Goal: Task Accomplishment & Management: Use online tool/utility

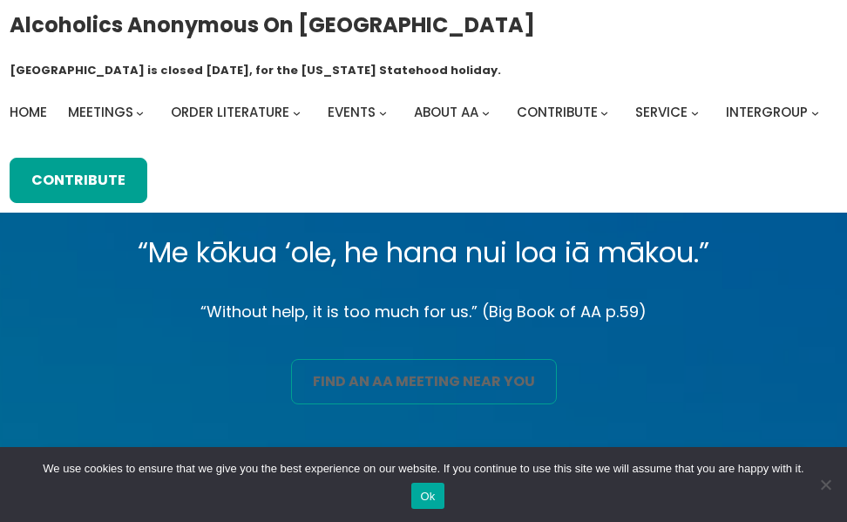
click at [429, 392] on link "find an aa meeting near you" at bounding box center [424, 381] width 266 height 45
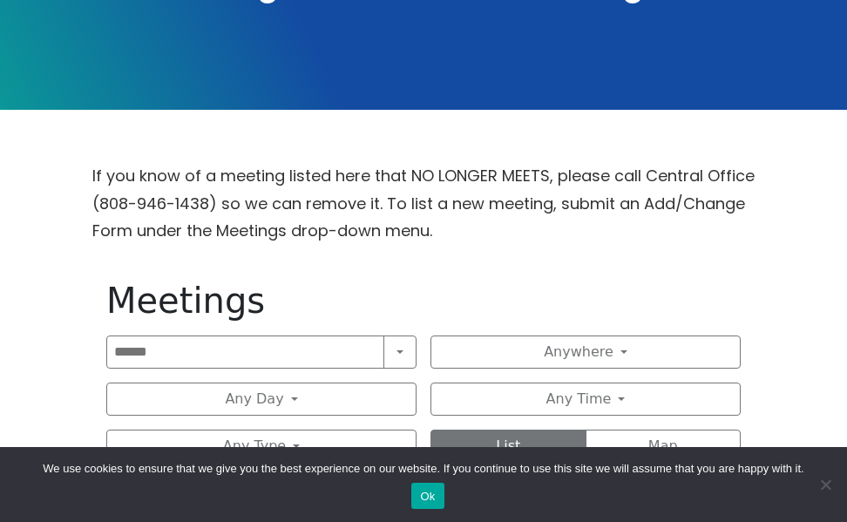
scroll to position [436, 0]
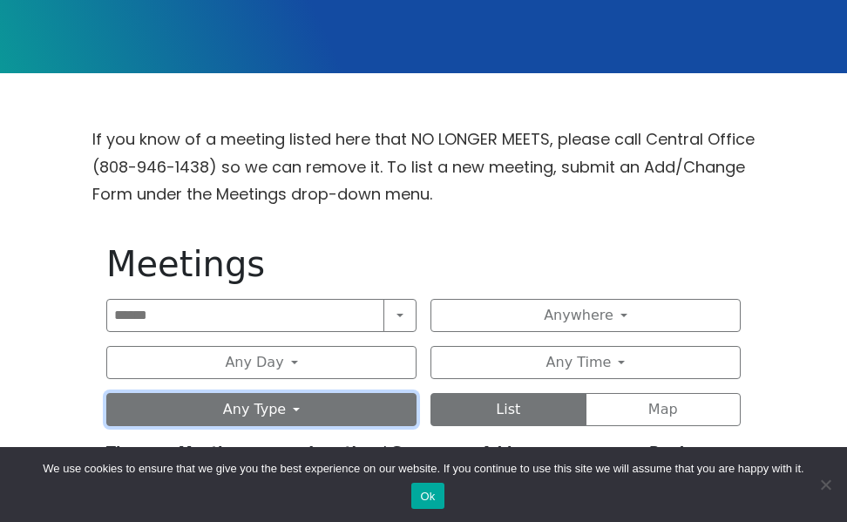
click at [377, 416] on button "Any Type" at bounding box center [261, 409] width 310 height 33
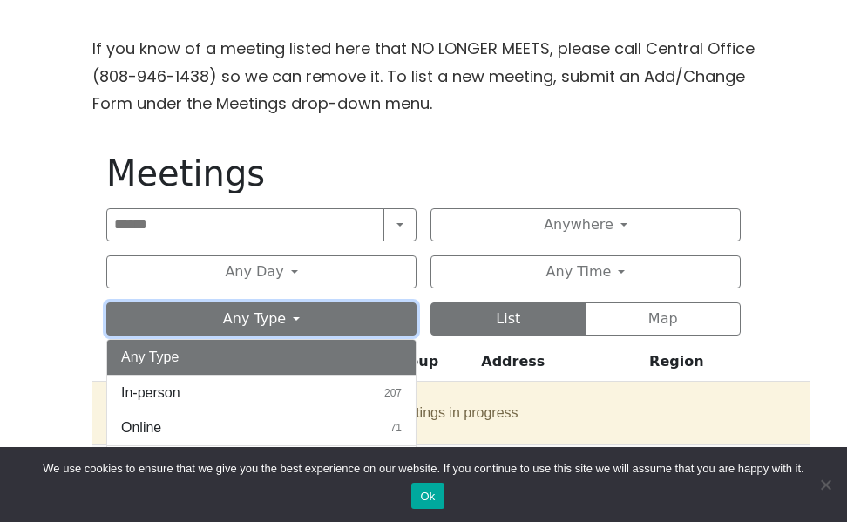
scroll to position [610, 0]
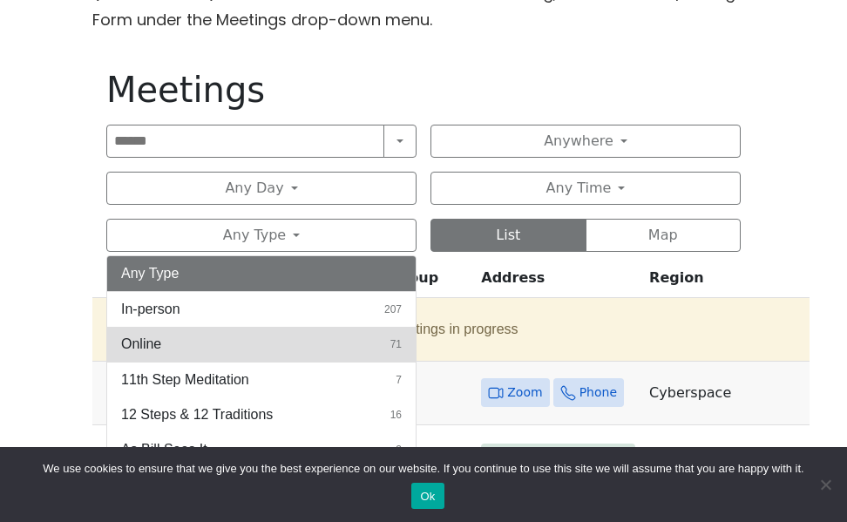
click at [342, 335] on button "Online 71" at bounding box center [261, 344] width 308 height 35
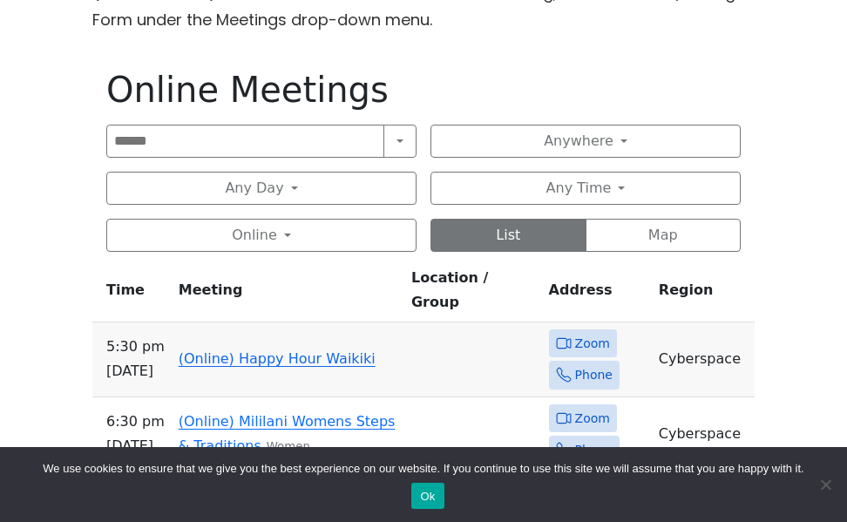
click at [36, 21] on div "Alcoholics Anonymous on [GEOGRAPHIC_DATA] [GEOGRAPHIC_DATA] is closed [DATE], f…" at bounding box center [423, 498] width 847 height 2217
click at [314, 350] on link "(Online) Happy Hour Waikiki" at bounding box center [277, 358] width 197 height 17
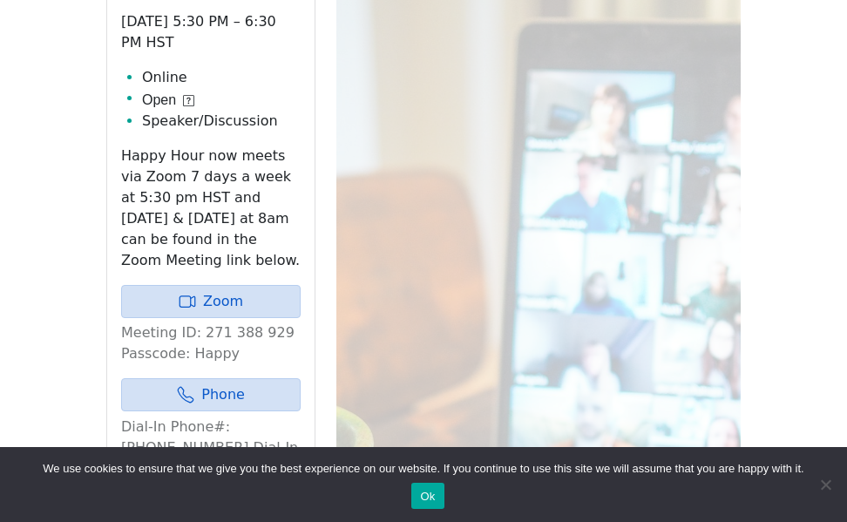
scroll to position [839, 0]
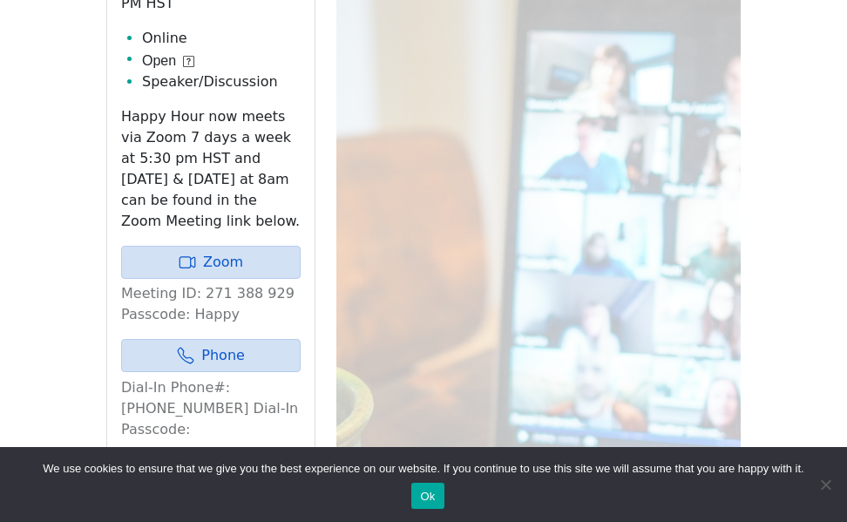
click at [204, 317] on p "Meeting ID: 271 388 929 Passcode: Happy" at bounding box center [210, 304] width 179 height 42
copy p "Happy"
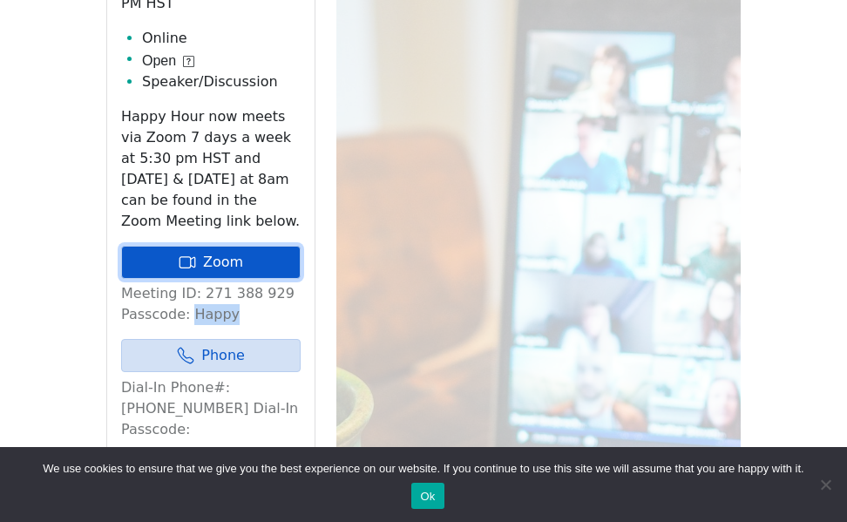
click at [242, 261] on link "Zoom" at bounding box center [210, 262] width 179 height 33
